Goal: Navigation & Orientation: Find specific page/section

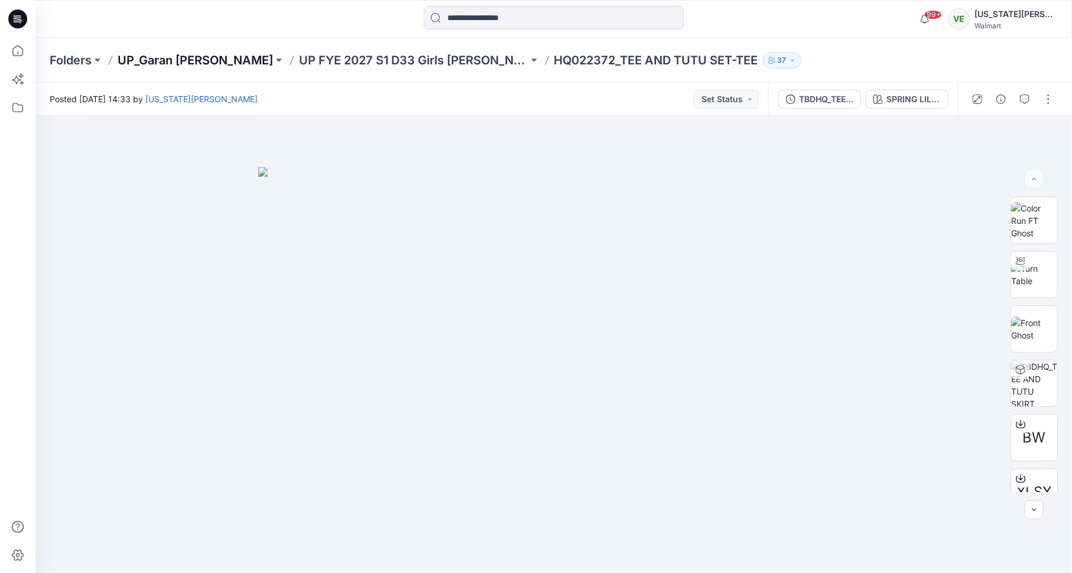
click at [194, 67] on p "UP_Garan [PERSON_NAME]" at bounding box center [195, 60] width 155 height 17
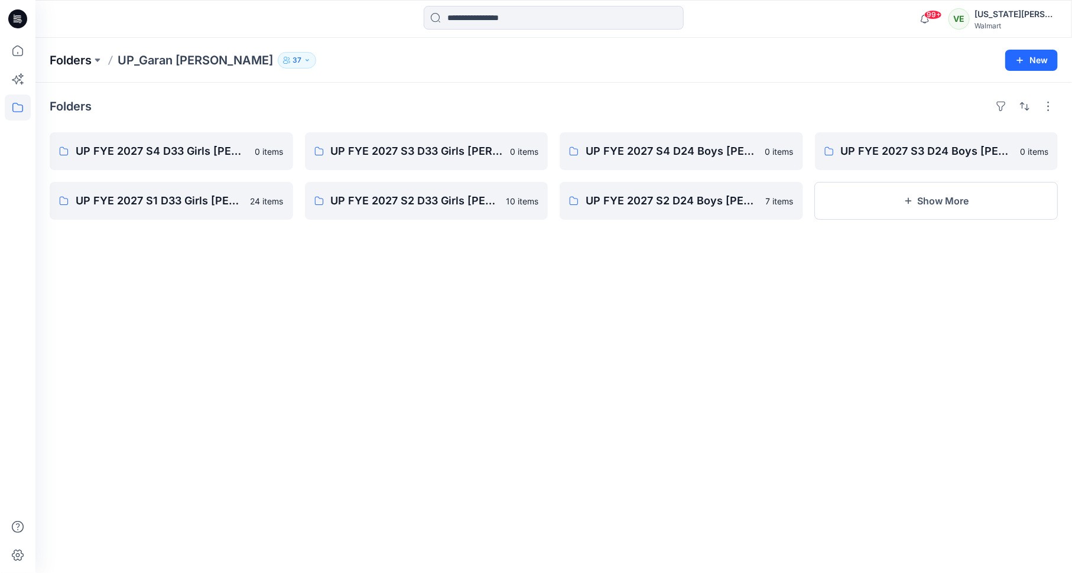
click at [75, 66] on p "Folders" at bounding box center [71, 60] width 42 height 17
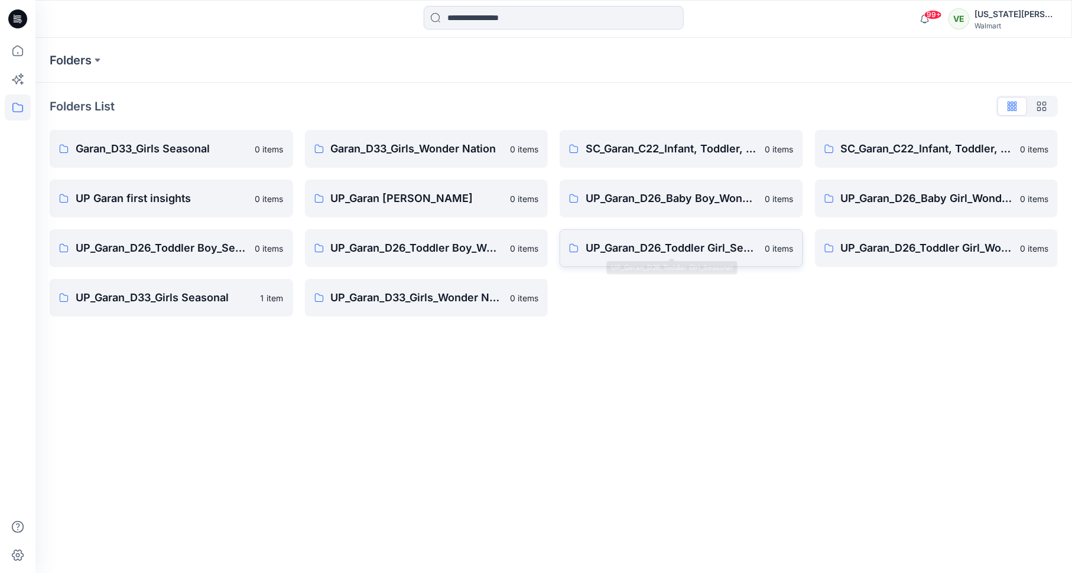
click at [595, 247] on p "UP_Garan_D26_Toddler Girl_Seasonal" at bounding box center [672, 248] width 173 height 17
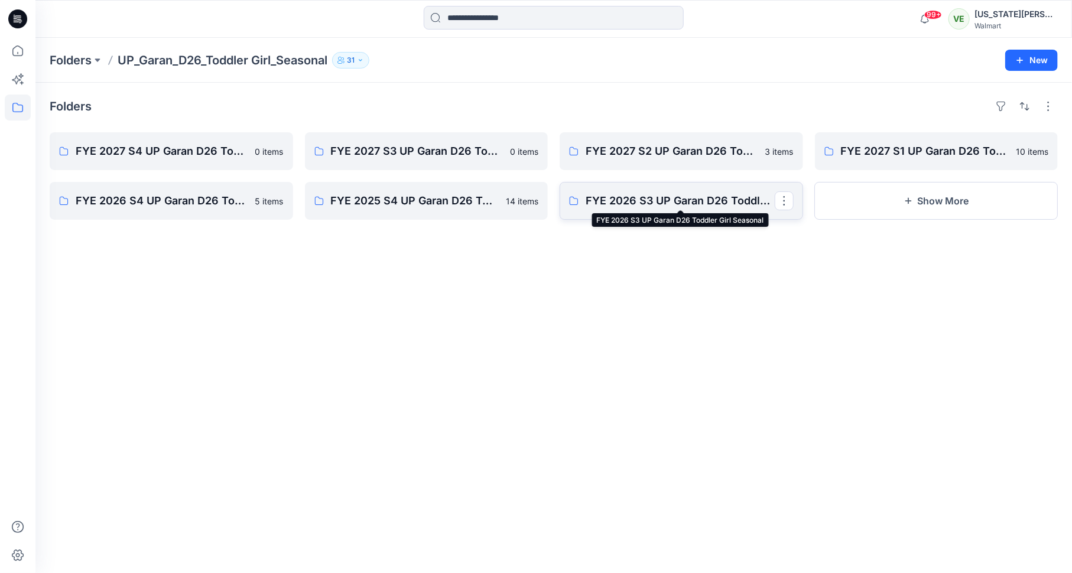
click at [648, 207] on p "FYE 2026 S3 UP Garan D26 Toddler Girl Seasonal" at bounding box center [680, 201] width 189 height 17
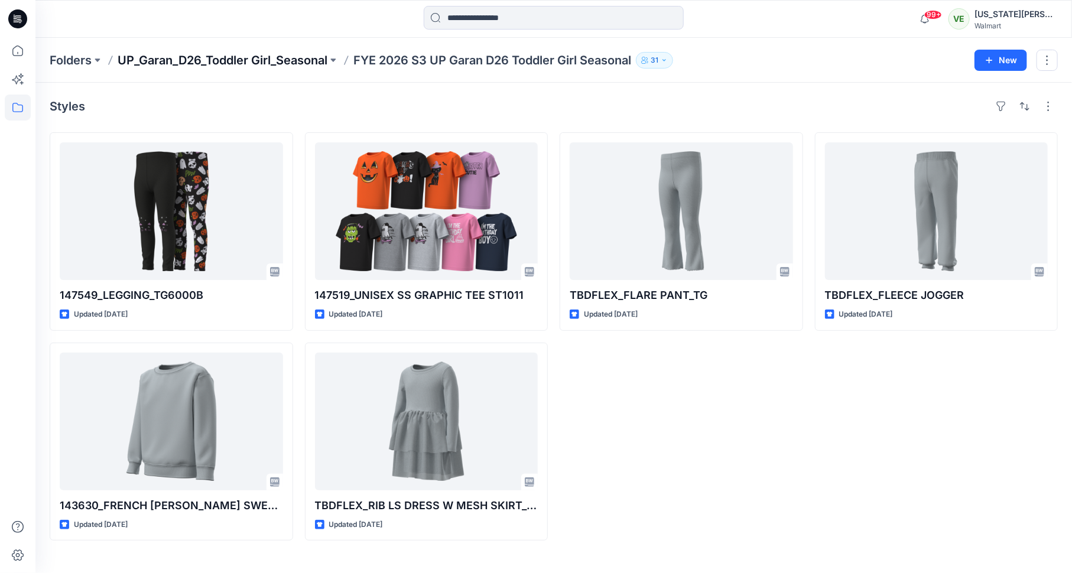
click at [308, 57] on p "UP_Garan_D26_Toddler Girl_Seasonal" at bounding box center [223, 60] width 210 height 17
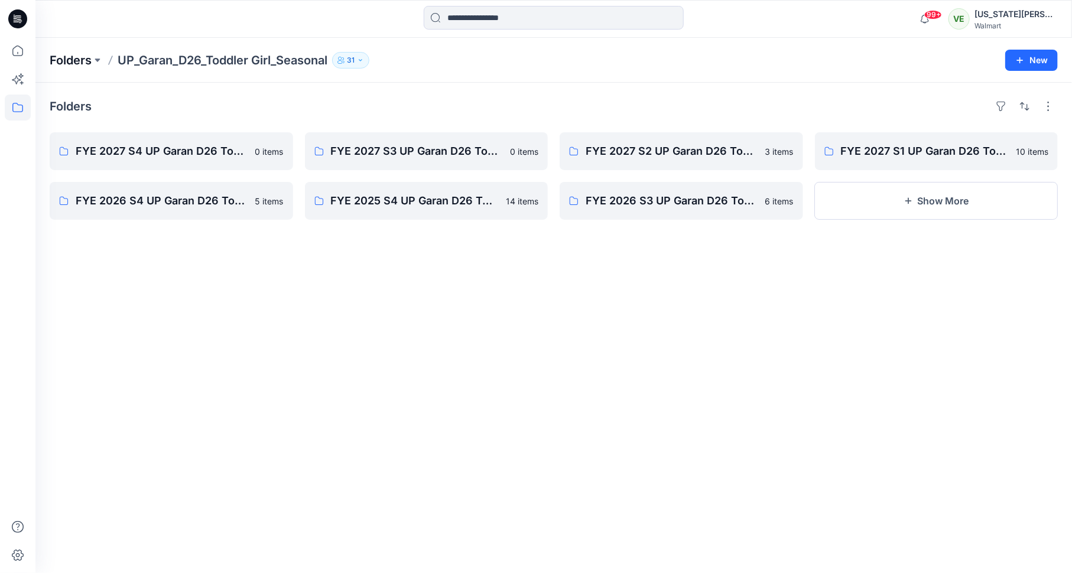
click at [87, 63] on p "Folders" at bounding box center [71, 60] width 42 height 17
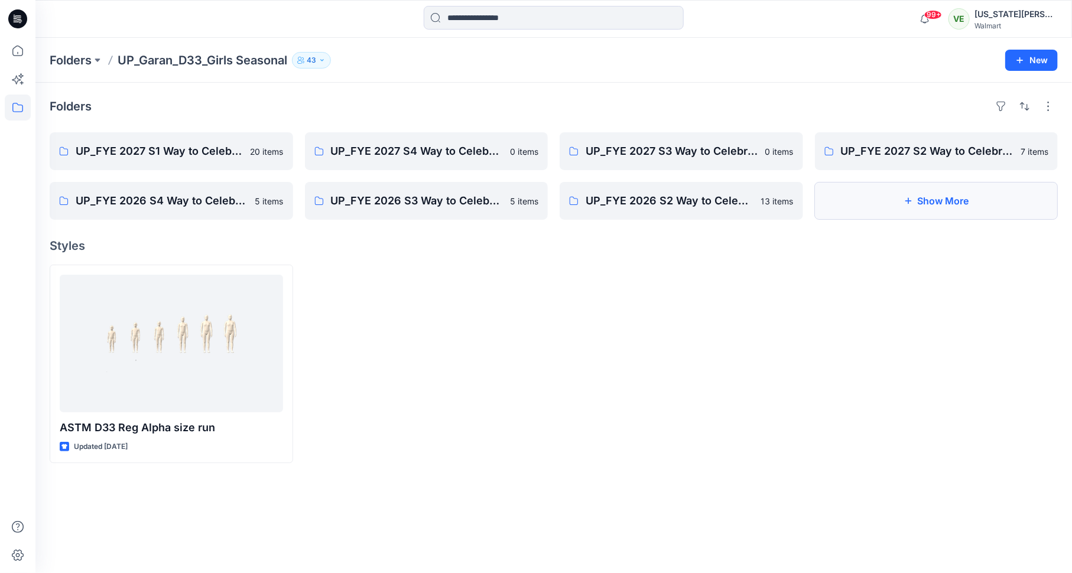
click at [857, 206] on button "Show More" at bounding box center [937, 201] width 244 height 38
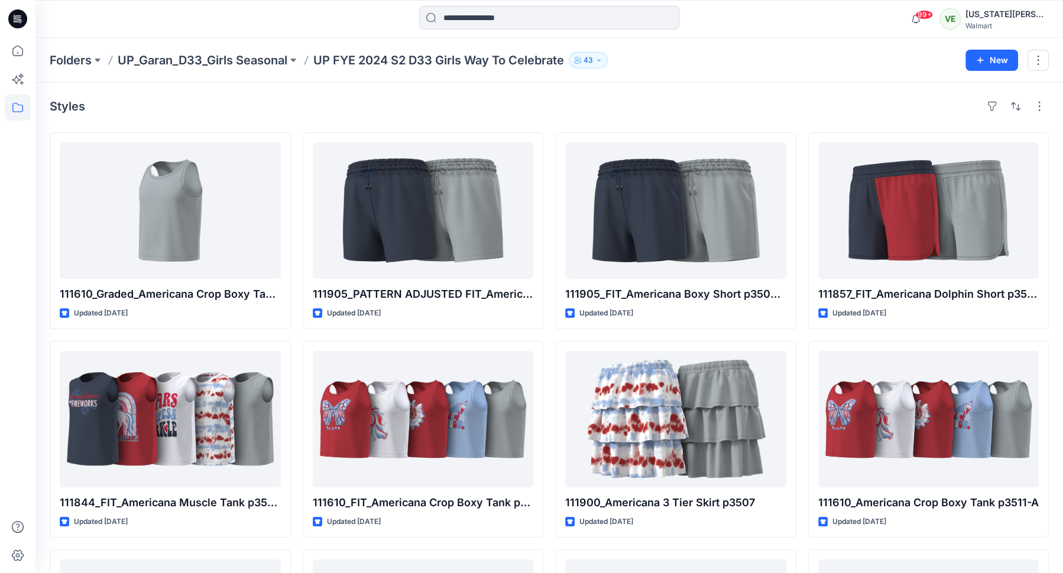
scroll to position [186, 0]
